Goal: Navigation & Orientation: Find specific page/section

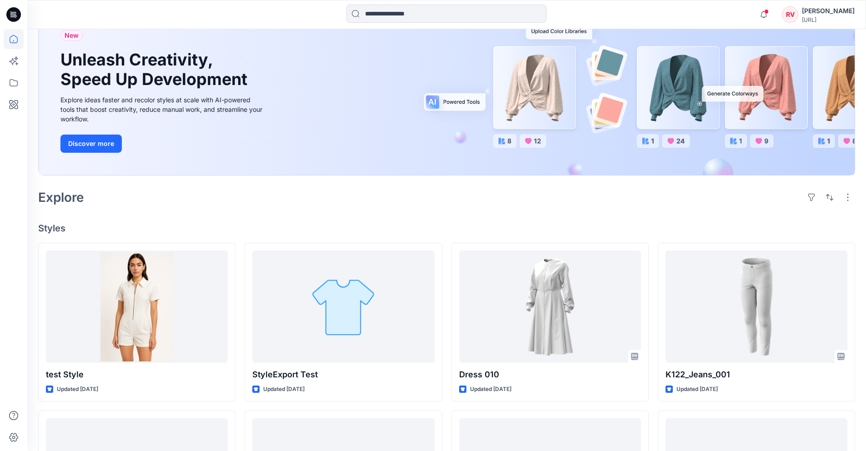
scroll to position [72, 0]
click at [20, 79] on icon at bounding box center [14, 83] width 20 height 20
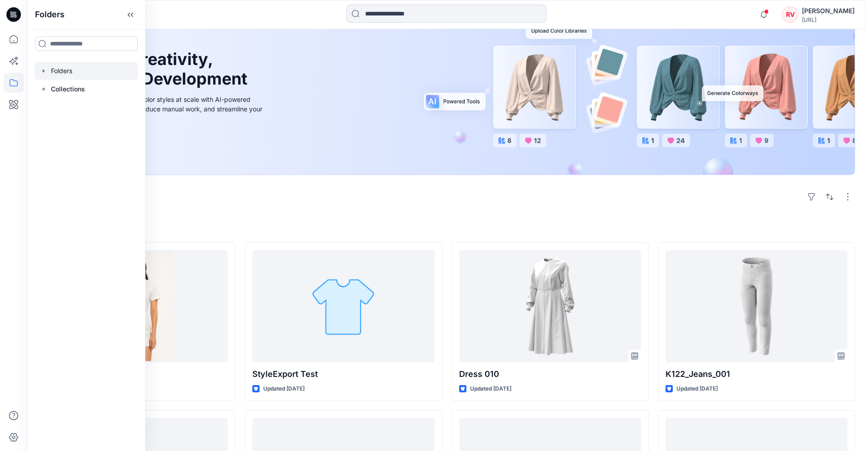
click at [78, 69] on div at bounding box center [87, 71] width 104 height 18
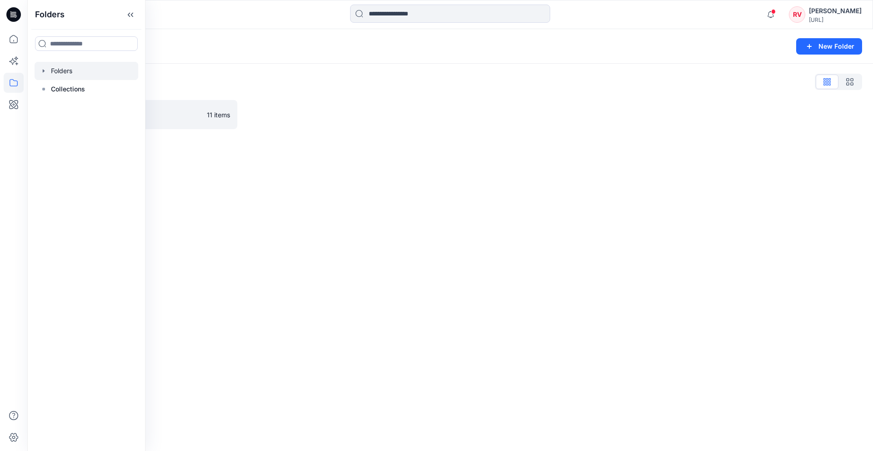
click at [42, 69] on icon "button" at bounding box center [43, 70] width 7 height 7
click at [369, 136] on div "Folders List Raspberry Test 11 items" at bounding box center [450, 102] width 846 height 76
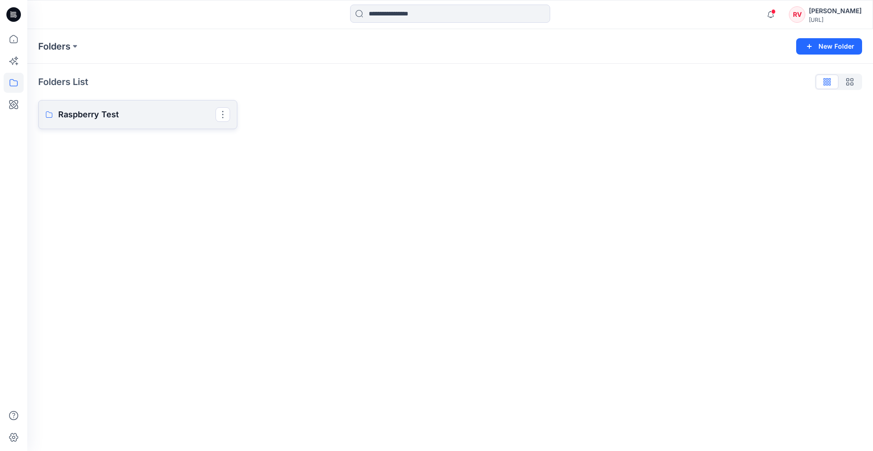
click at [156, 115] on p "Raspberry Test" at bounding box center [136, 114] width 157 height 13
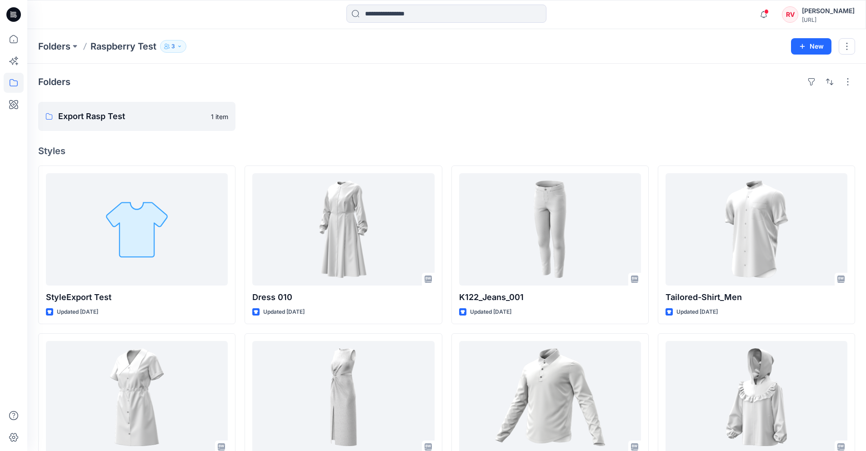
click at [174, 47] on p "3" at bounding box center [173, 46] width 4 height 10
click at [60, 42] on p "Folders" at bounding box center [54, 46] width 32 height 13
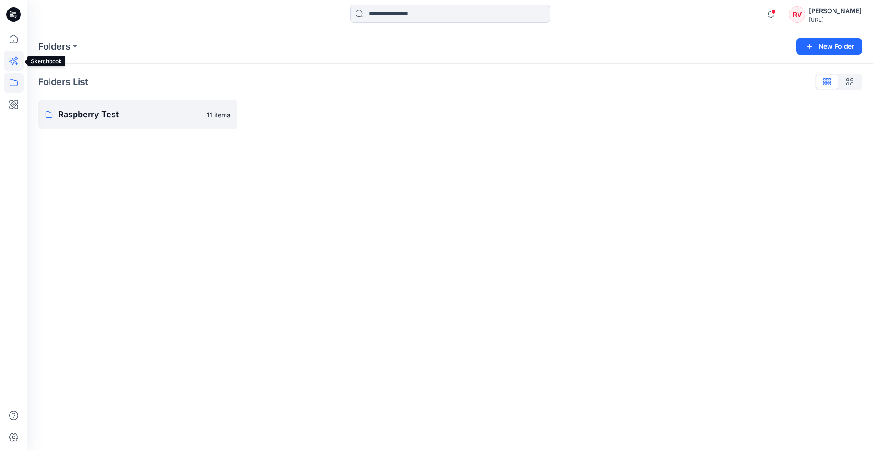
click at [14, 60] on icon at bounding box center [12, 61] width 7 height 7
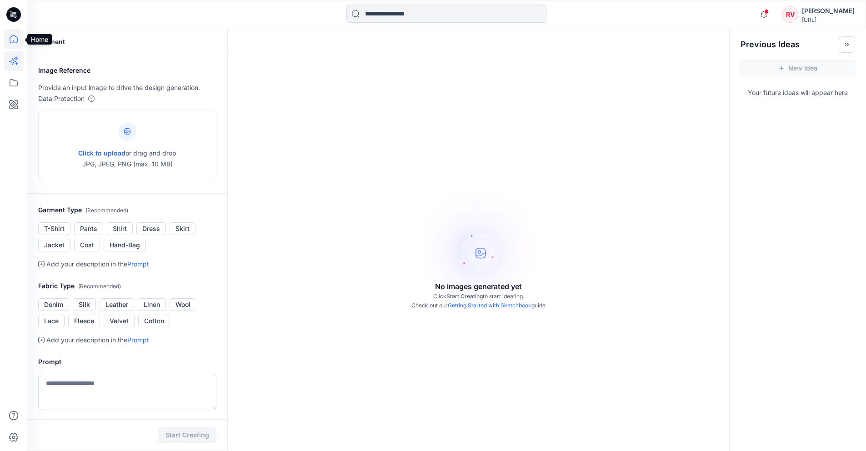
click at [13, 45] on icon at bounding box center [14, 39] width 20 height 20
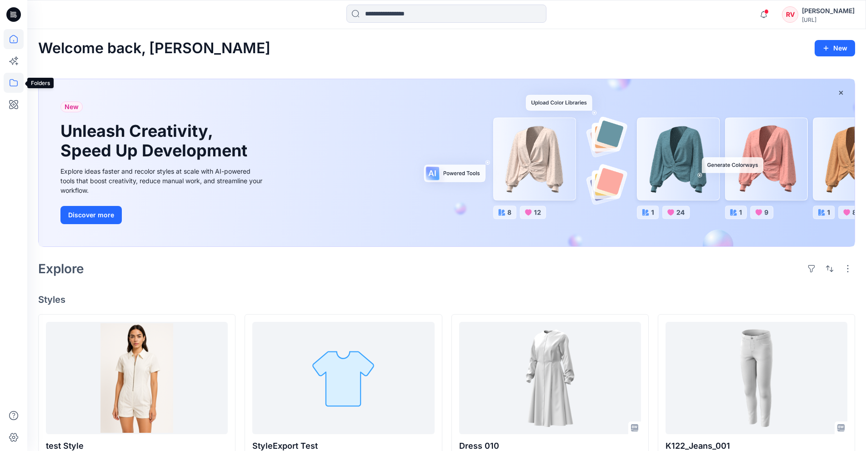
click at [13, 85] on icon at bounding box center [14, 83] width 20 height 20
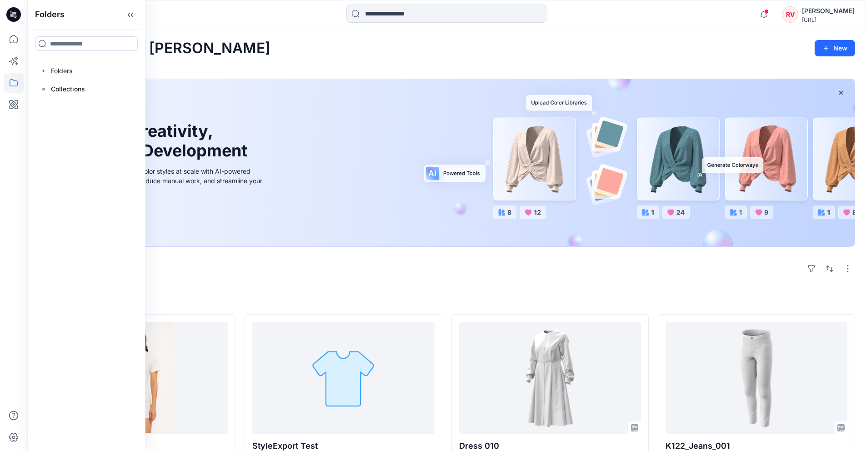
click at [241, 71] on div "New Unleash Creativity, Speed Up Development Explore ideas faster and recolor s…" at bounding box center [446, 164] width 817 height 187
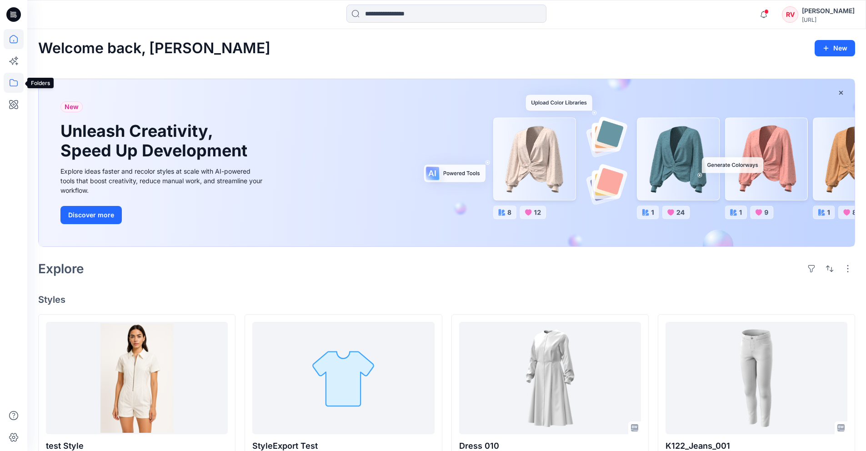
click at [15, 85] on icon at bounding box center [14, 83] width 20 height 20
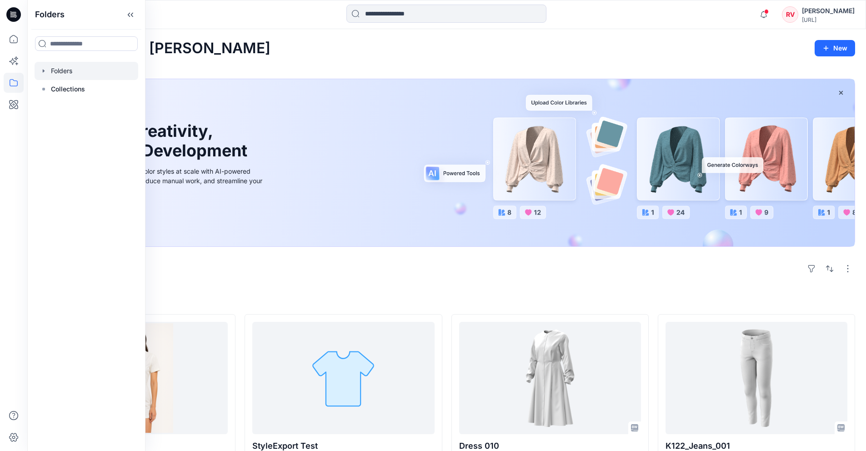
click at [62, 75] on div at bounding box center [87, 71] width 104 height 18
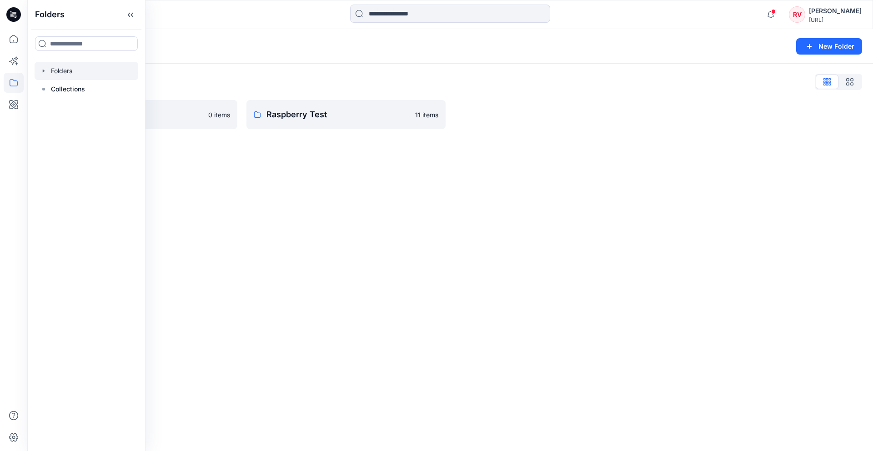
click at [320, 251] on div "Folders New Folder Folders List Rasp Group M1 0 items Raspberry Test 11 items" at bounding box center [450, 240] width 846 height 422
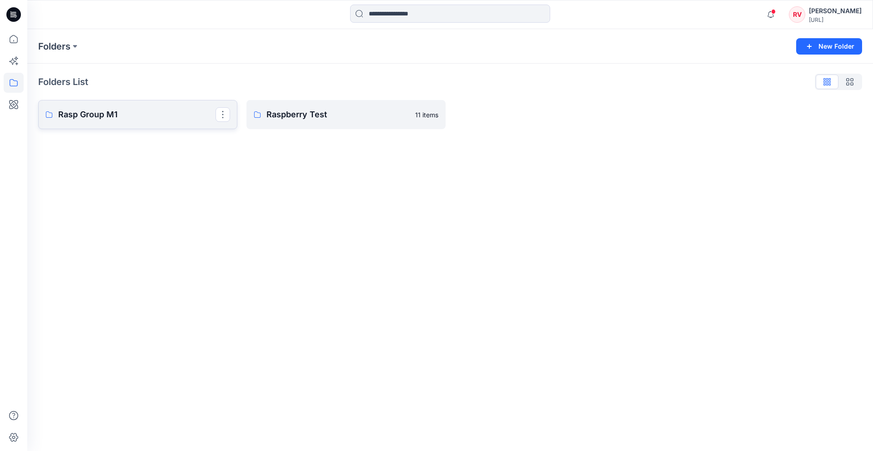
click at [148, 115] on p "Rasp Group M1" at bounding box center [136, 114] width 157 height 13
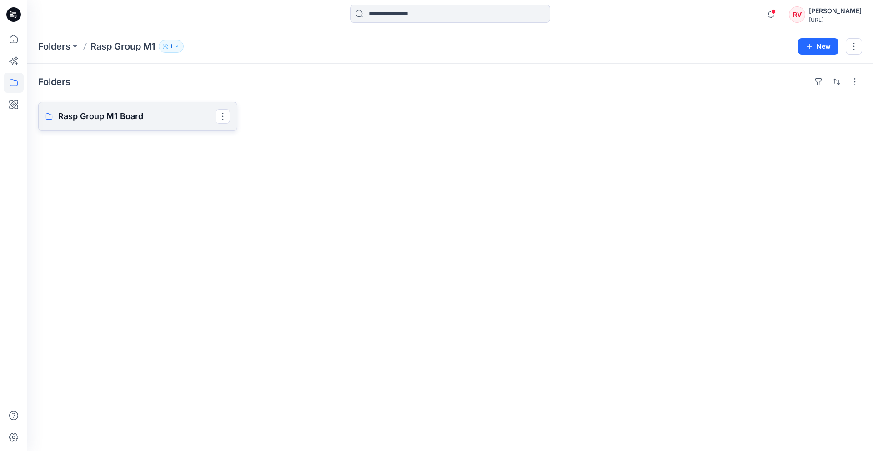
click at [120, 121] on p "Rasp Group M1 Board" at bounding box center [136, 116] width 157 height 13
